Goal: Transaction & Acquisition: Purchase product/service

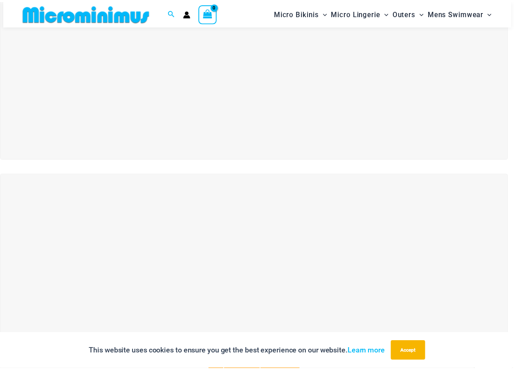
scroll to position [157, 0]
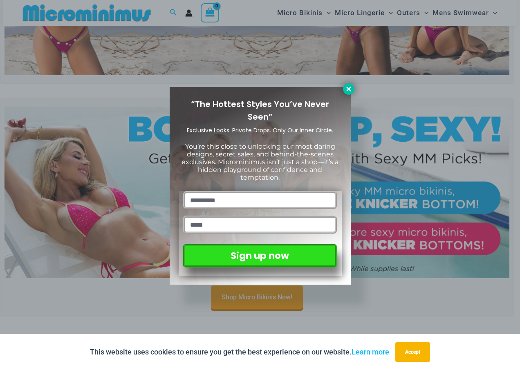
click at [348, 86] on icon at bounding box center [348, 88] width 7 height 7
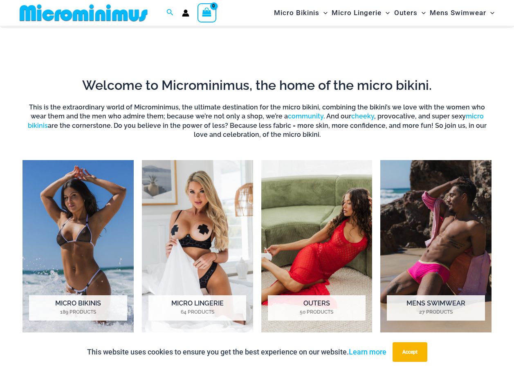
scroll to position [525, 0]
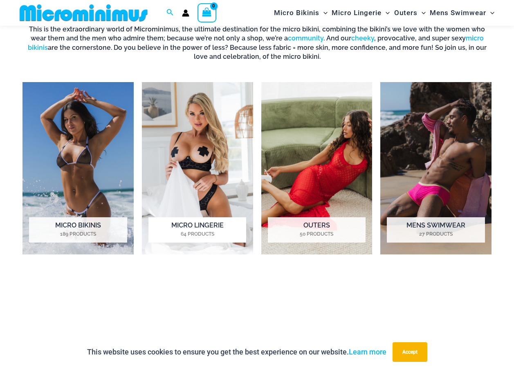
click at [207, 166] on img "Visit product category Micro Lingerie" at bounding box center [197, 168] width 111 height 173
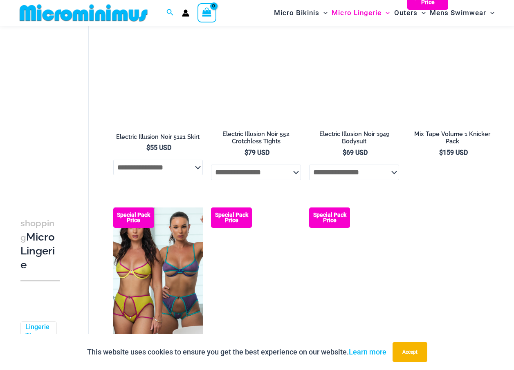
scroll to position [1670, 0]
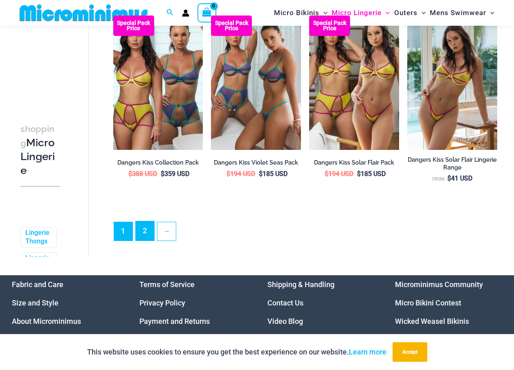
click at [145, 241] on link "2" at bounding box center [145, 231] width 18 height 19
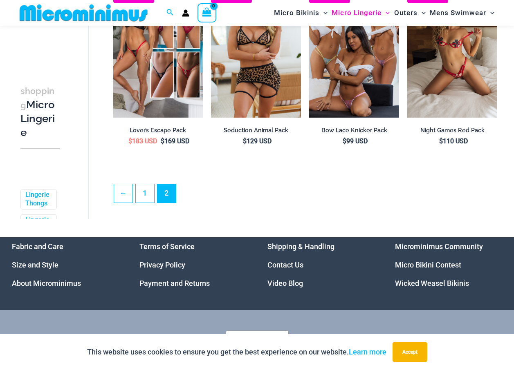
scroll to position [1634, 0]
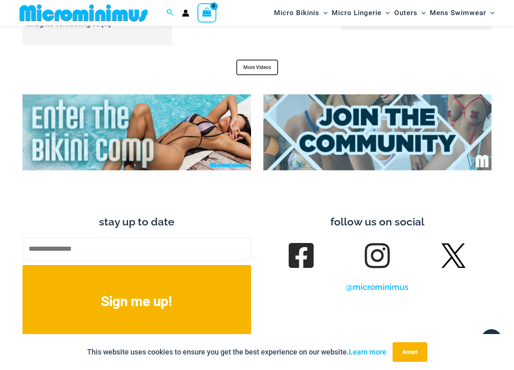
scroll to position [3053, 0]
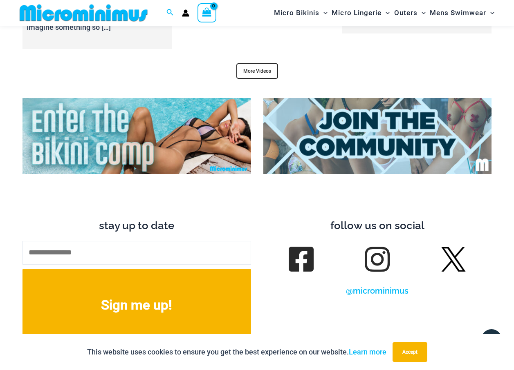
click at [105, 125] on img at bounding box center [136, 136] width 229 height 76
click at [139, 153] on img at bounding box center [136, 136] width 229 height 76
